Goal: Find specific page/section: Find specific page/section

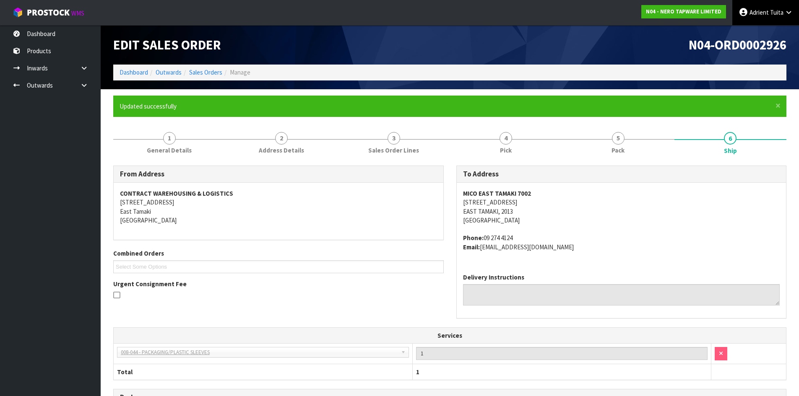
click at [742, 16] on link "[PERSON_NAME]" at bounding box center [765, 12] width 67 height 25
click at [744, 29] on link "Logout" at bounding box center [765, 33] width 66 height 11
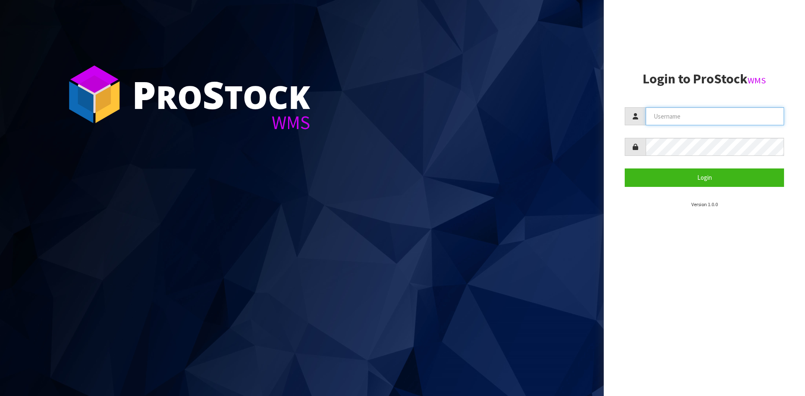
click at [695, 117] on input "text" at bounding box center [715, 116] width 138 height 18
type input "TARSHAE"
click at [625, 169] on button "Login" at bounding box center [704, 178] width 159 height 18
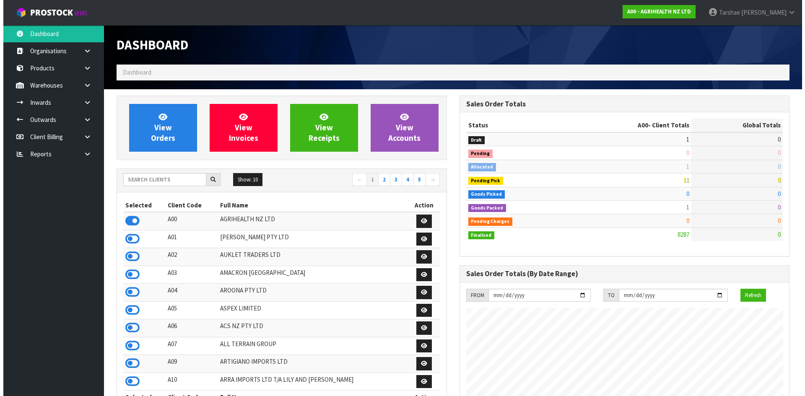
scroll to position [635, 343]
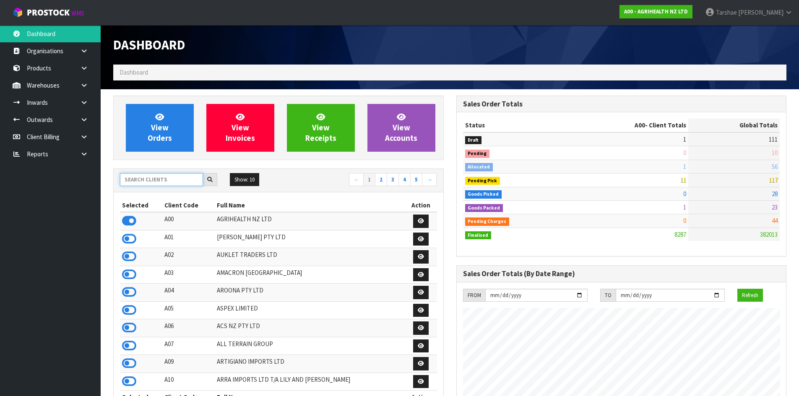
click at [168, 178] on input "text" at bounding box center [161, 179] width 83 height 13
click at [97, 86] on link at bounding box center [87, 85] width 27 height 17
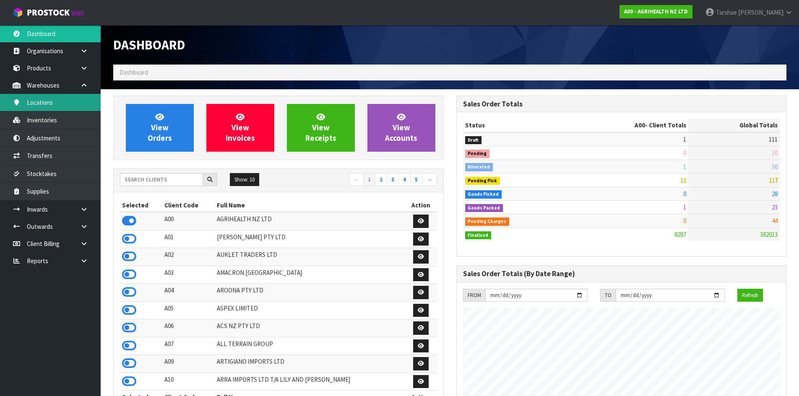
click at [54, 110] on link "Locations" at bounding box center [50, 102] width 101 height 17
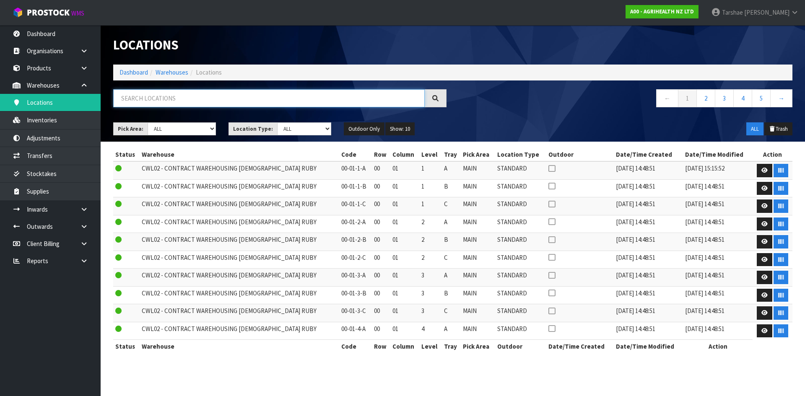
click at [191, 99] on input "text" at bounding box center [268, 98] width 311 height 18
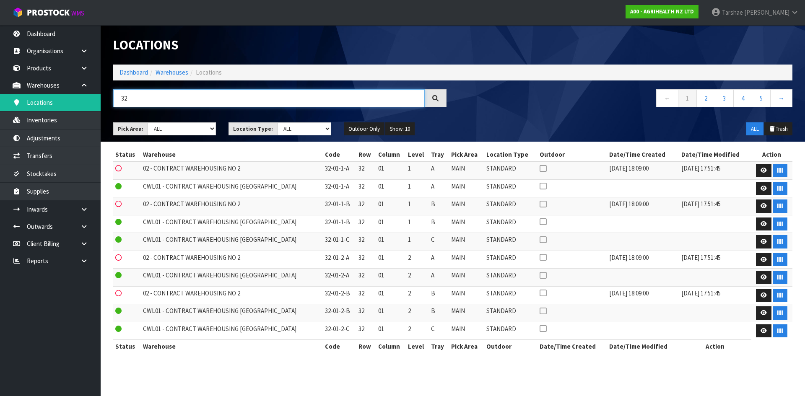
click at [187, 100] on input "32" at bounding box center [268, 98] width 311 height 18
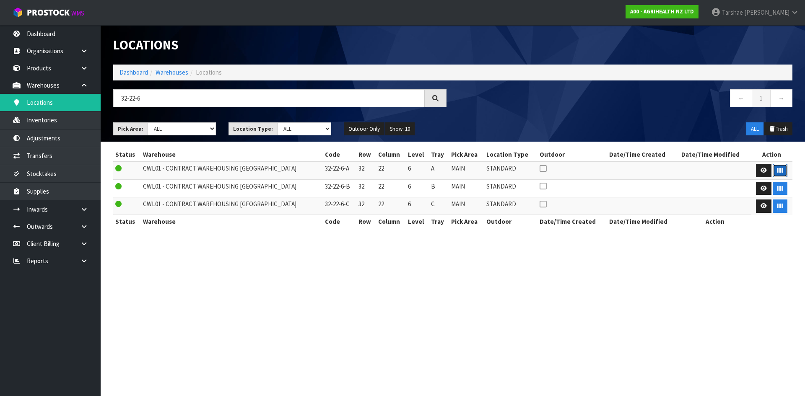
click at [783, 172] on button "button" at bounding box center [780, 170] width 15 height 13
click at [782, 189] on button "button" at bounding box center [780, 188] width 15 height 13
click at [135, 97] on input "32-22-6" at bounding box center [268, 98] width 311 height 18
click at [781, 171] on icon "button" at bounding box center [779, 170] width 5 height 5
drag, startPoint x: 780, startPoint y: 189, endPoint x: 780, endPoint y: 182, distance: 6.3
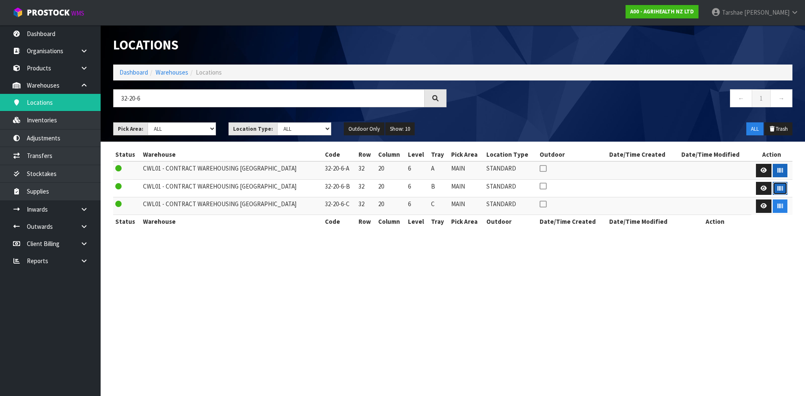
click at [780, 189] on icon "button" at bounding box center [779, 188] width 5 height 5
drag, startPoint x: 217, startPoint y: 98, endPoint x: 0, endPoint y: 104, distance: 216.8
click at [0, 105] on body "Toggle navigation ProStock WMS A00 - AGRIHEALTH NZ LTD Tarshae Graydon Logout D…" at bounding box center [402, 198] width 805 height 396
type input "37-25-3"
click at [775, 170] on button "button" at bounding box center [780, 170] width 15 height 13
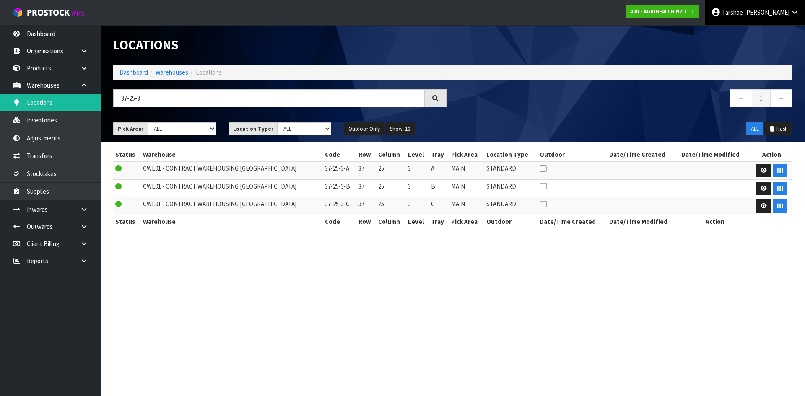
click at [779, 17] on link "Tarshae Graydon" at bounding box center [755, 12] width 100 height 25
click at [765, 32] on link "Logout" at bounding box center [771, 33] width 66 height 11
